Goal: Information Seeking & Learning: Learn about a topic

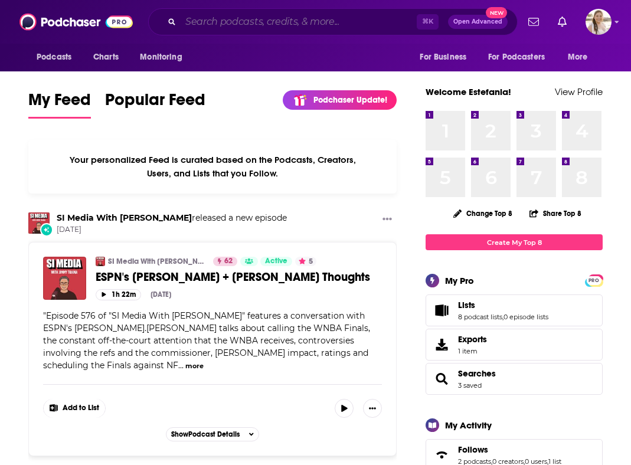
click at [358, 18] on input "Search podcasts, credits, & more..." at bounding box center [299, 21] width 236 height 19
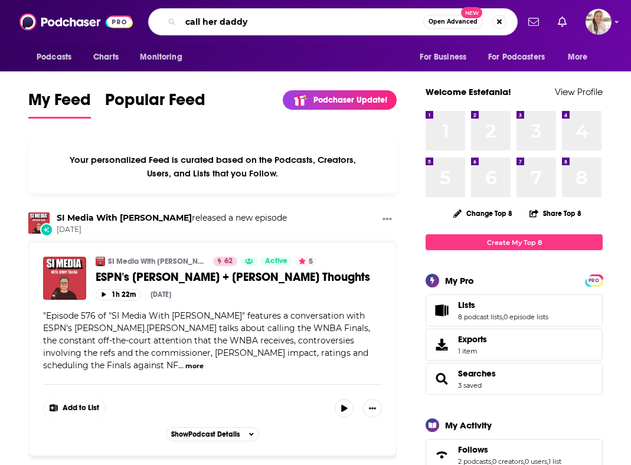
type input "call her daddy"
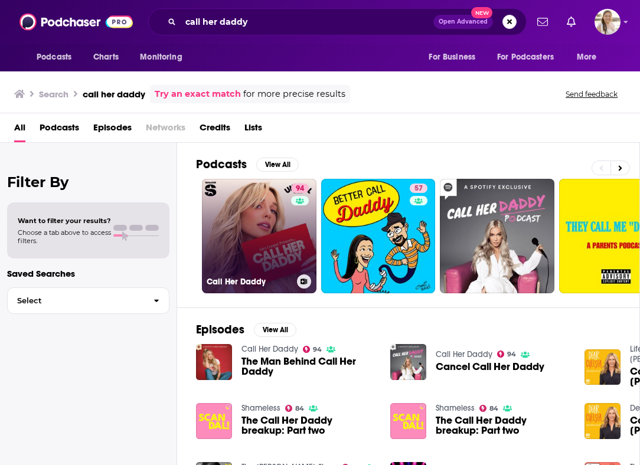
click at [280, 240] on link "94 Call Her Daddy" at bounding box center [259, 236] width 114 height 114
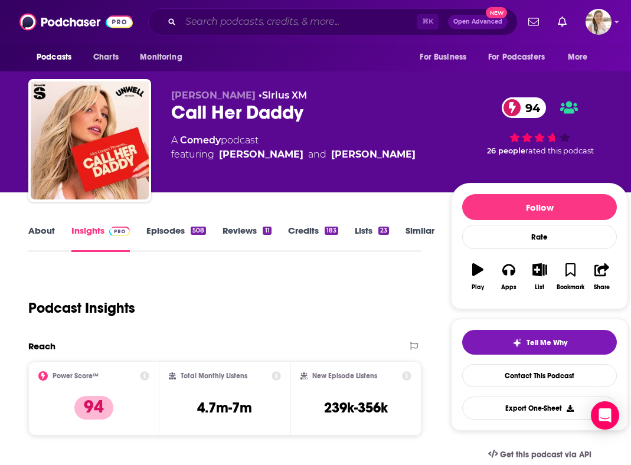
click at [291, 15] on input "Search podcasts, credits, & more..." at bounding box center [299, 21] width 236 height 19
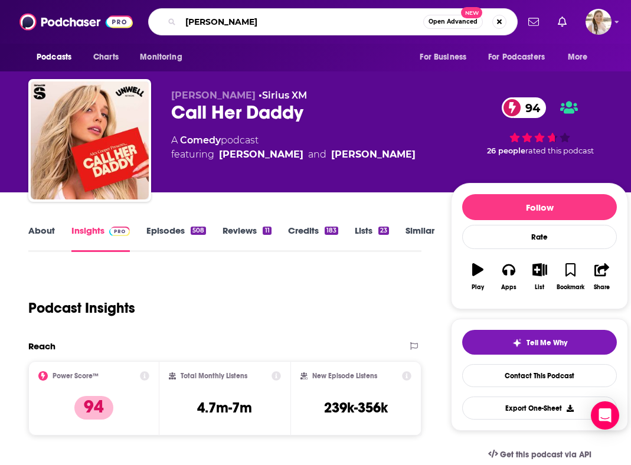
type input "[PERSON_NAME]"
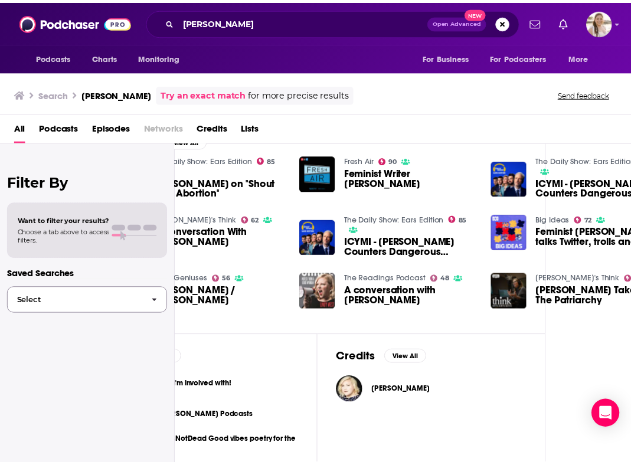
scroll to position [188, 124]
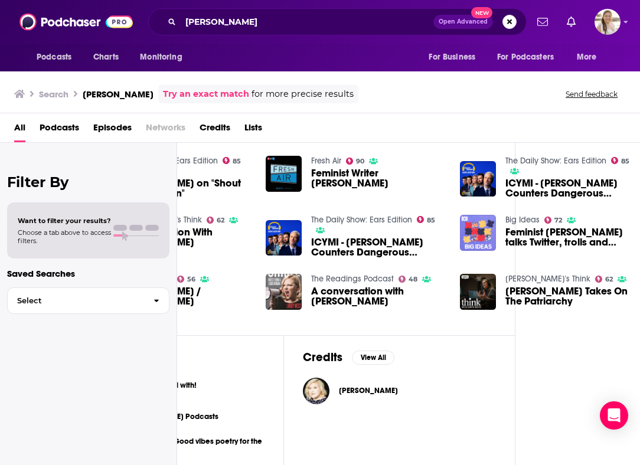
click at [481, 230] on img "Feminist Lindy West talks Twitter, trolls and Trump" at bounding box center [478, 233] width 36 height 36
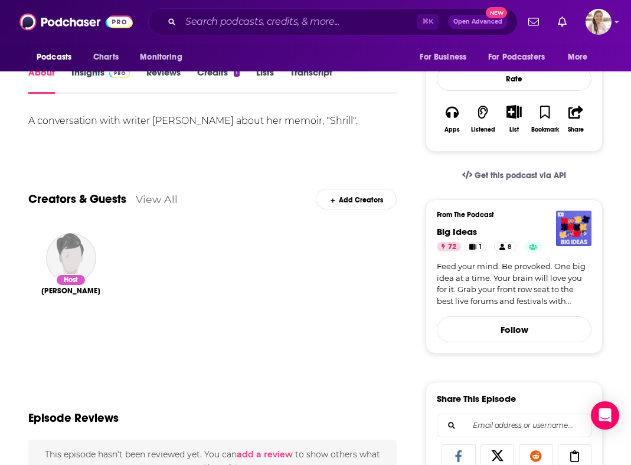
scroll to position [199, 0]
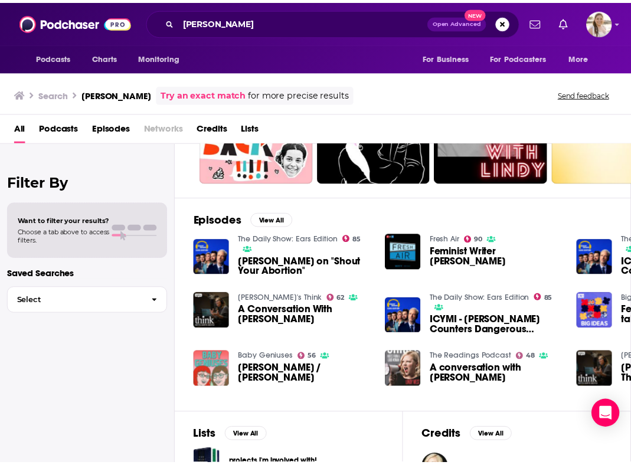
scroll to position [108, 0]
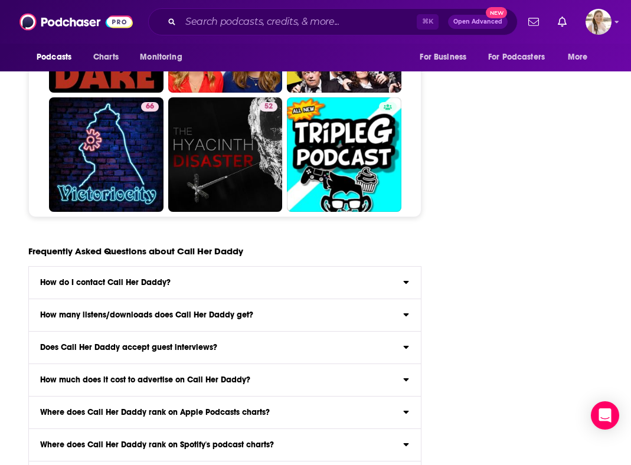
scroll to position [4541, 0]
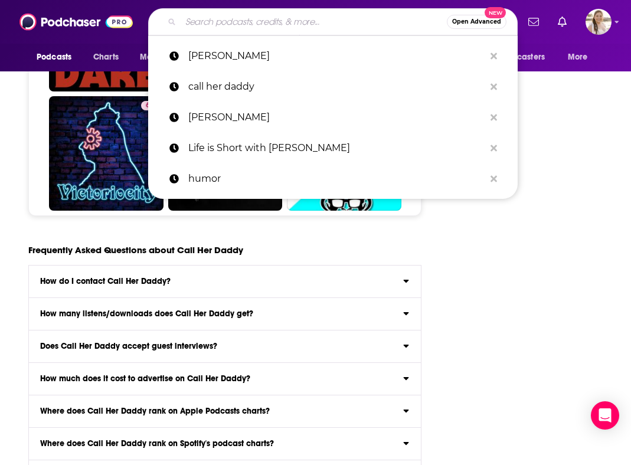
click at [240, 16] on input "Search podcasts, credits, & more..." at bounding box center [314, 21] width 266 height 19
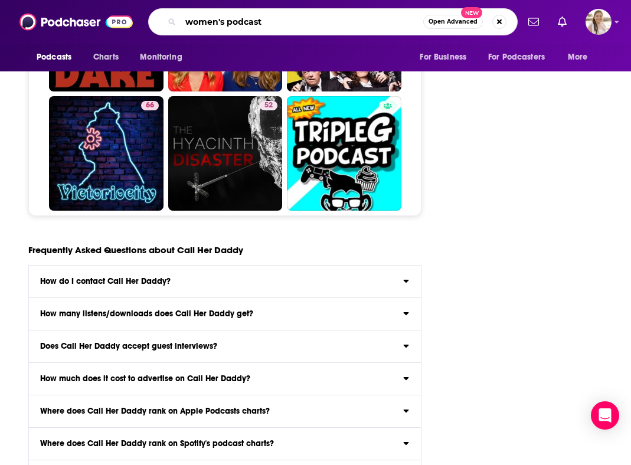
type input "women's podcasts"
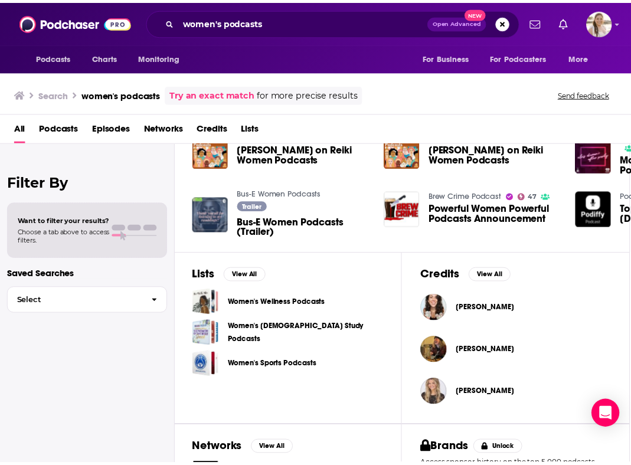
scroll to position [274, 1]
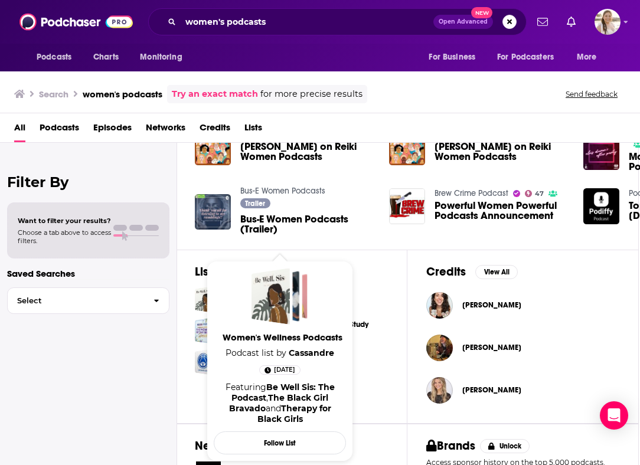
click at [303, 299] on div "Podcasts Charts Monitoring women's podcasts Open Advanced New For Business For …" at bounding box center [320, 232] width 640 height 465
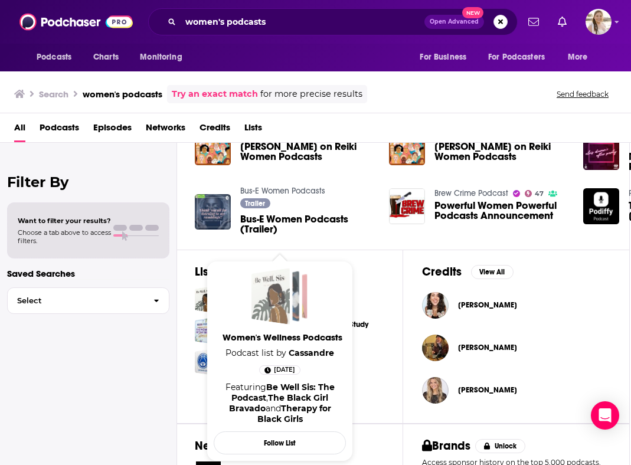
click at [251, 302] on div "Women's Wellness Podcasts" at bounding box center [270, 296] width 38 height 57
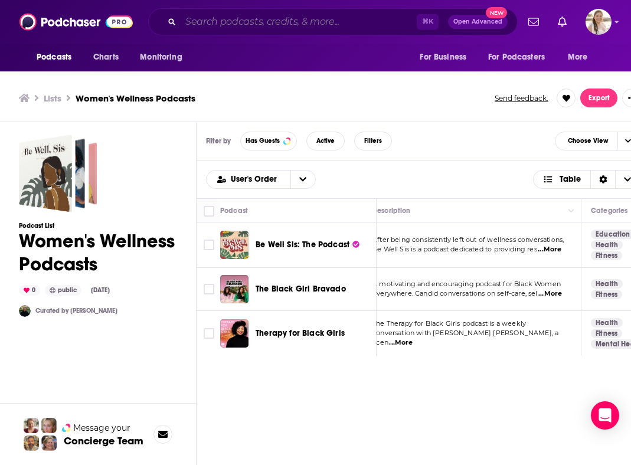
click at [267, 25] on input "Search podcasts, credits, & more..." at bounding box center [299, 21] width 236 height 19
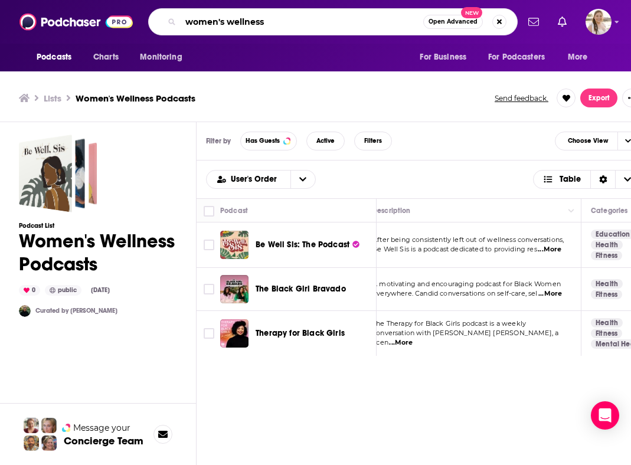
type input "women's wellness"
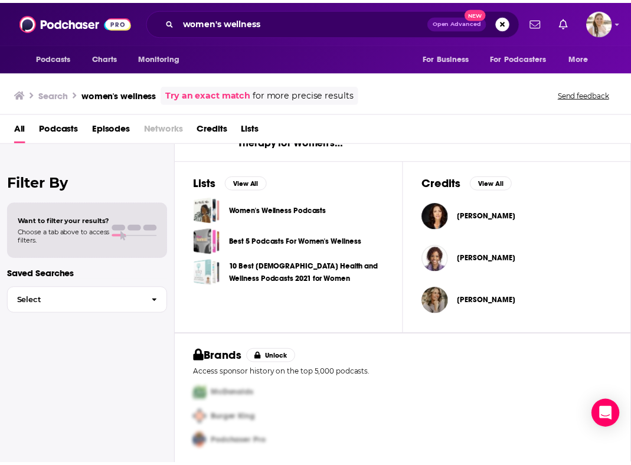
scroll to position [358, 0]
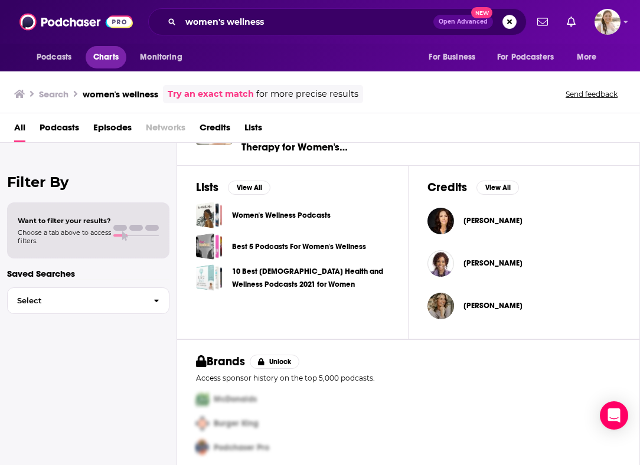
click at [107, 55] on span "Charts" at bounding box center [105, 57] width 25 height 17
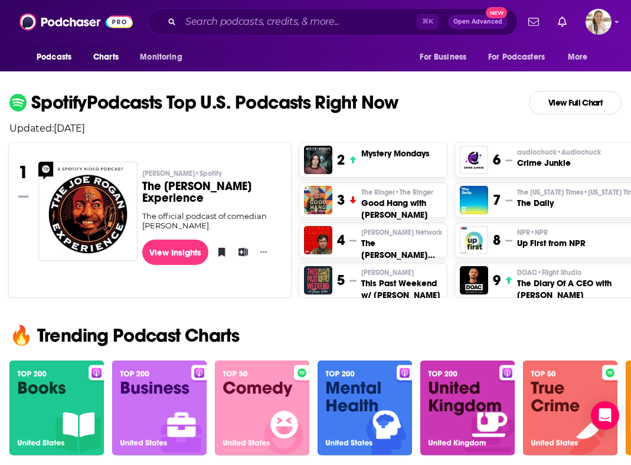
scroll to position [3, 1]
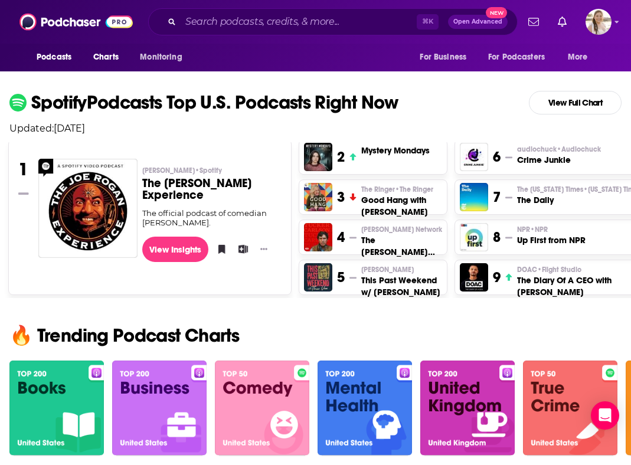
click at [373, 410] on img at bounding box center [364, 408] width 94 height 96
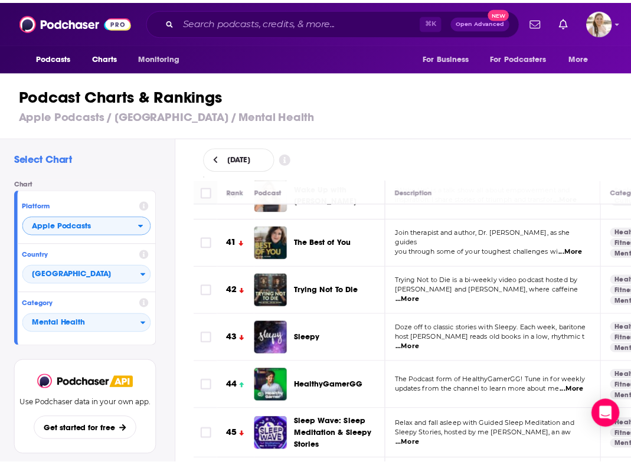
scroll to position [1972, 0]
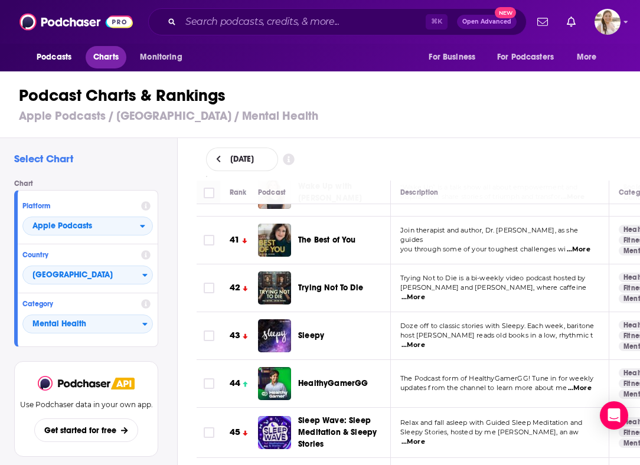
click at [110, 58] on span "Charts" at bounding box center [105, 57] width 25 height 17
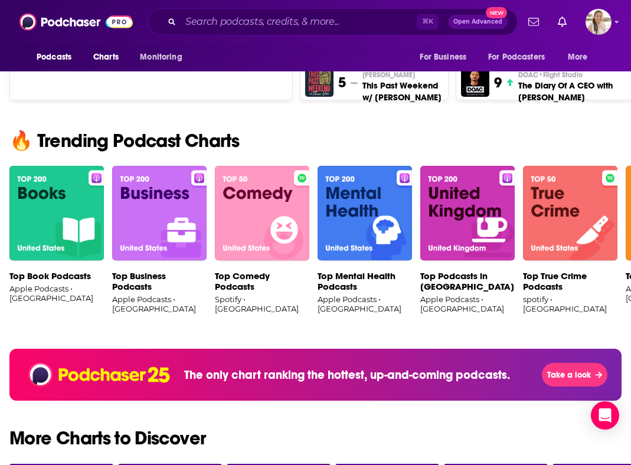
scroll to position [692, 0]
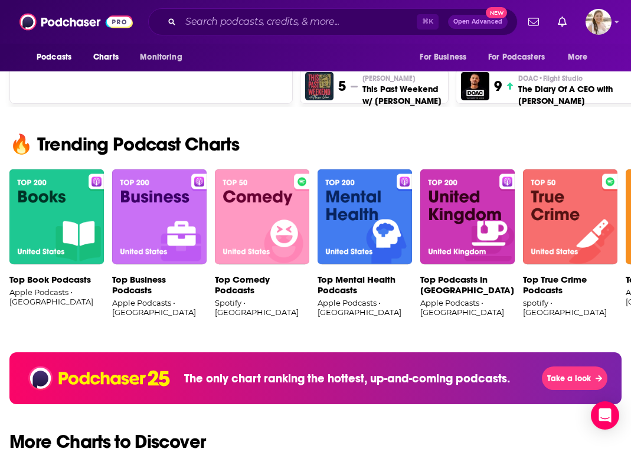
click at [59, 200] on img at bounding box center [56, 217] width 94 height 96
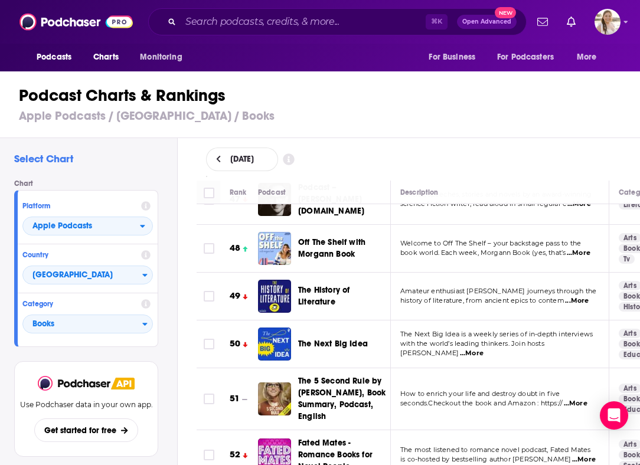
scroll to position [2281, 0]
